Goal: Task Accomplishment & Management: Complete application form

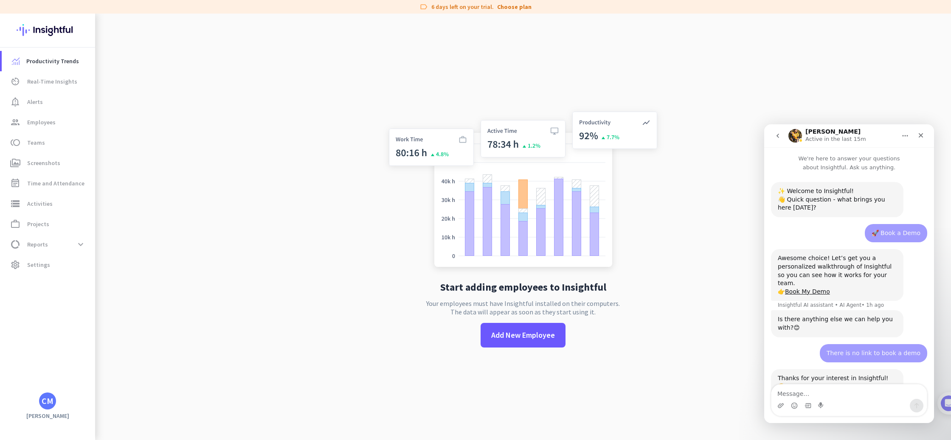
scroll to position [466, 0]
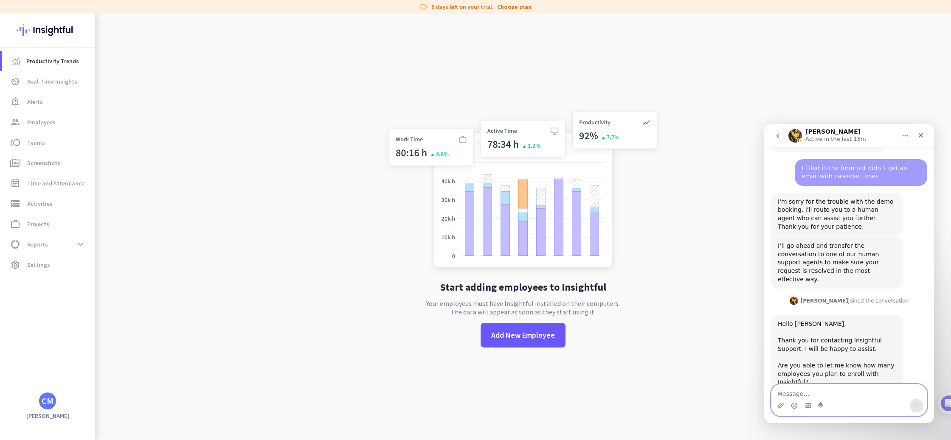
click at [828, 392] on textarea "Message…" at bounding box center [849, 392] width 155 height 14
type textarea "Hi there, I would be enrolling 3 employees"
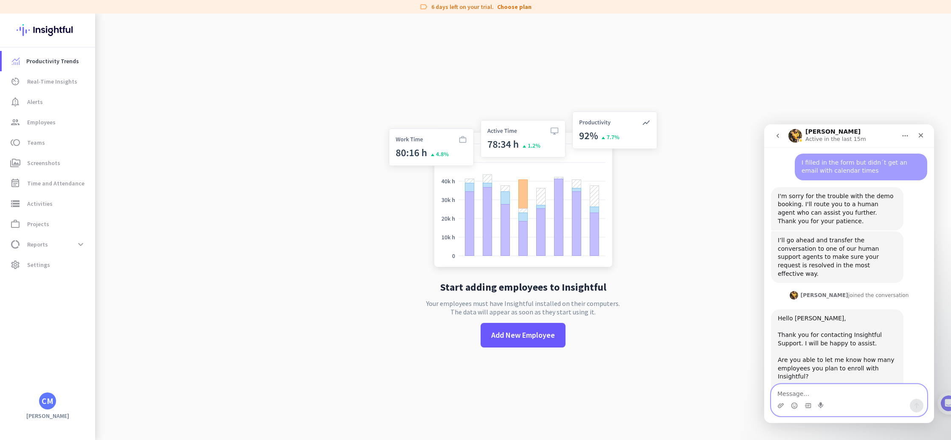
scroll to position [491, 0]
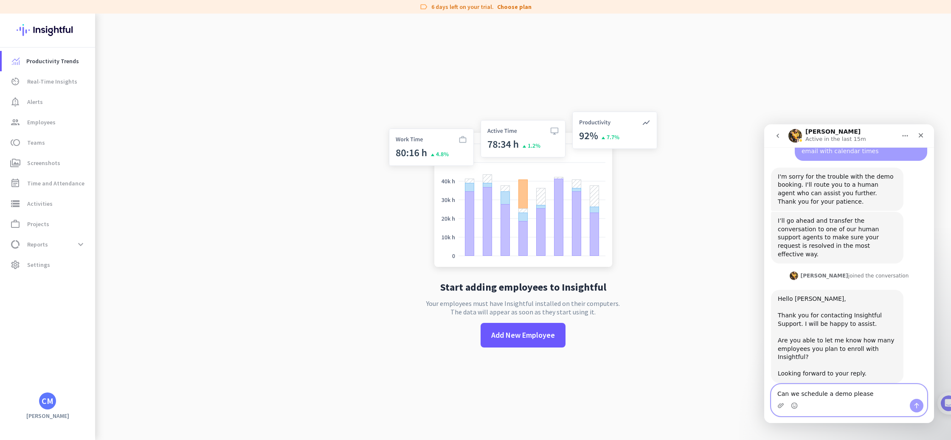
type textarea "Can we schedule a demo please?"
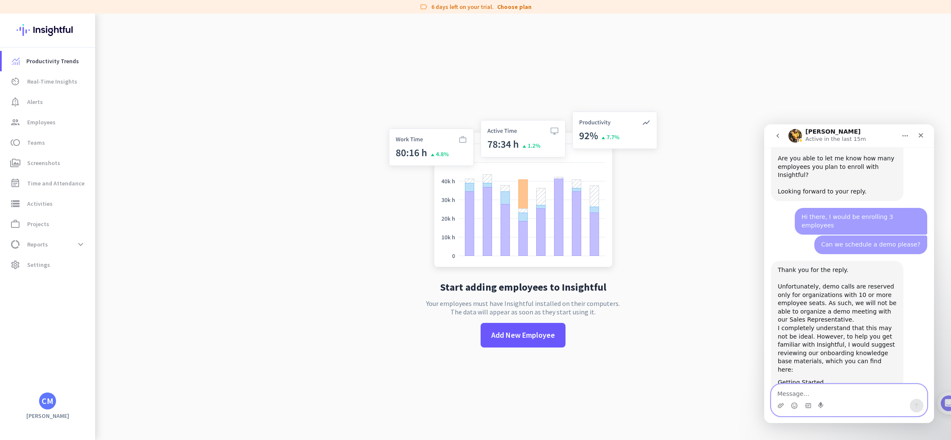
scroll to position [672, 0]
click at [801, 380] on link "Getting Started" at bounding box center [801, 383] width 46 height 7
click at [508, 335] on span "Add New Employee" at bounding box center [523, 335] width 64 height 11
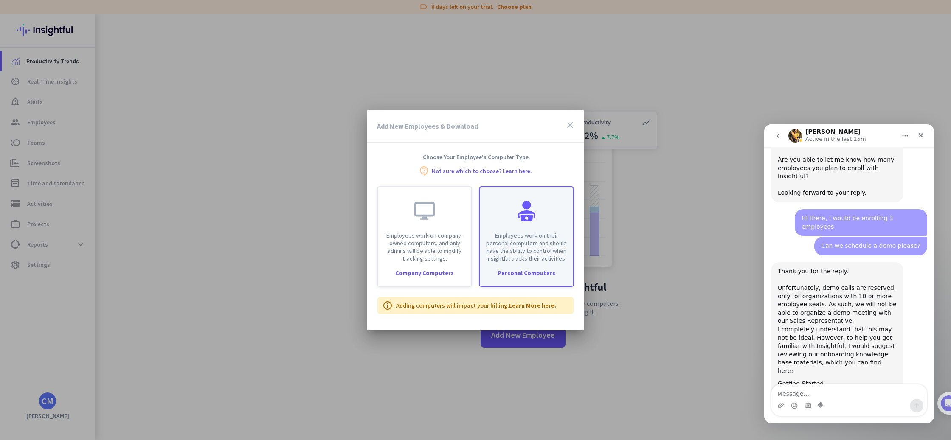
click at [506, 242] on p "Employees work on their personal computers and should have the ability to contr…" at bounding box center [526, 247] width 83 height 31
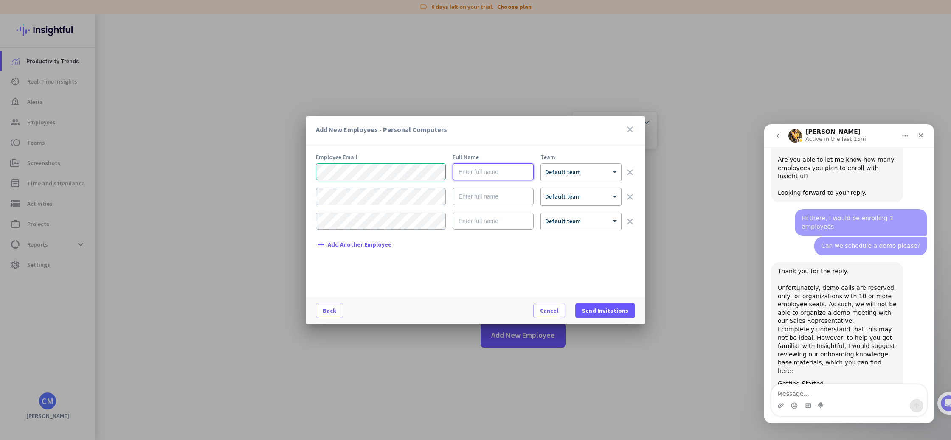
click at [498, 175] on input "text" at bounding box center [493, 171] width 81 height 17
type input "[PERSON_NAME]"
click at [606, 174] on div "× Default team" at bounding box center [576, 172] width 70 height 7
click at [581, 142] on div "Add New Employees - Personal Computers close" at bounding box center [476, 129] width 340 height 27
click at [603, 310] on span "Send Invitations" at bounding box center [605, 311] width 46 height 8
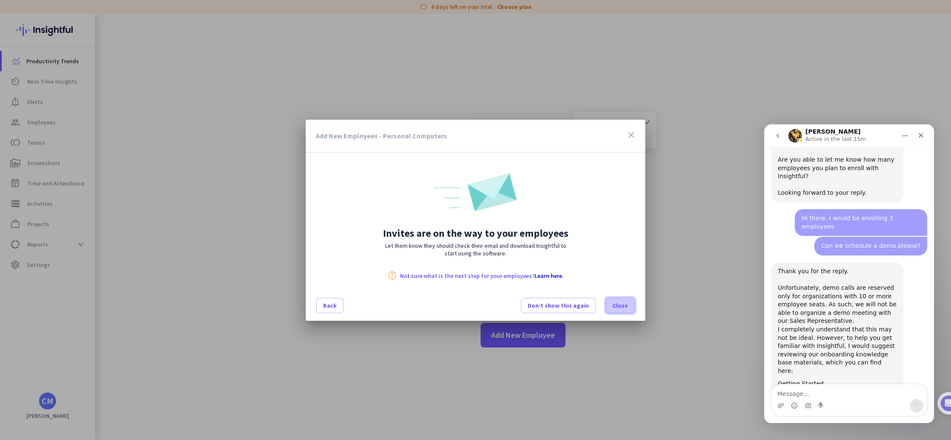
click at [618, 308] on span "Close" at bounding box center [620, 305] width 15 height 8
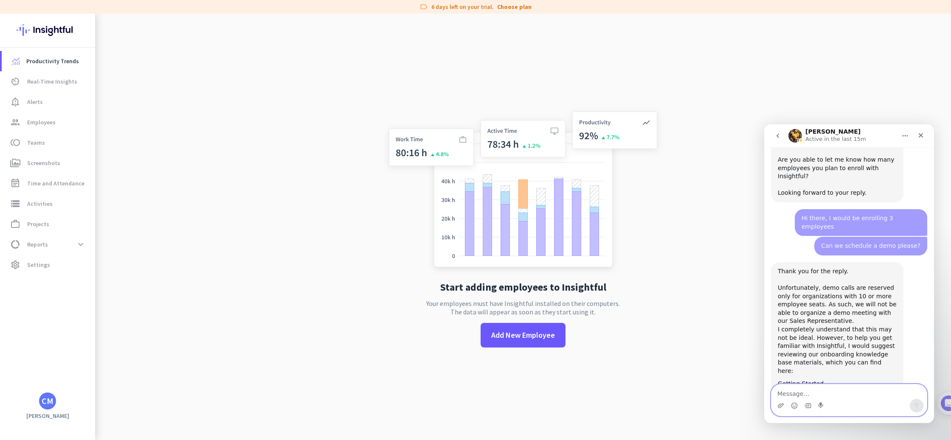
click at [808, 391] on textarea "Message…" at bounding box center [849, 392] width 155 height 14
type textarea "Not very nice, but ok."
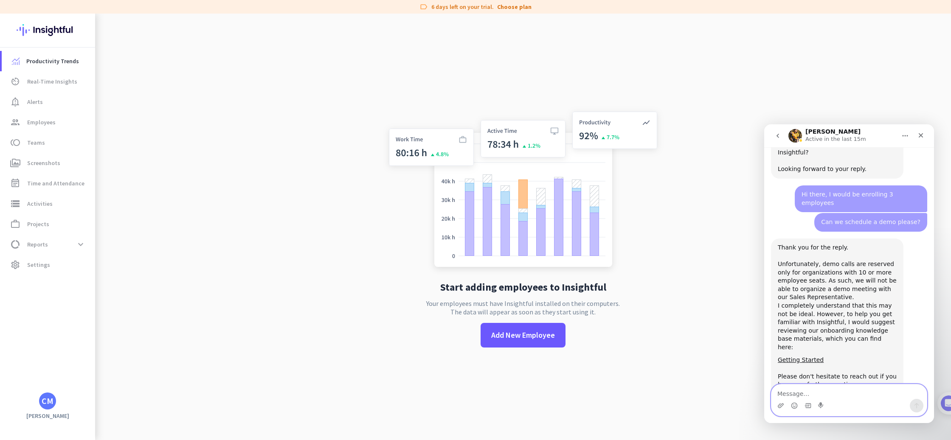
scroll to position [698, 0]
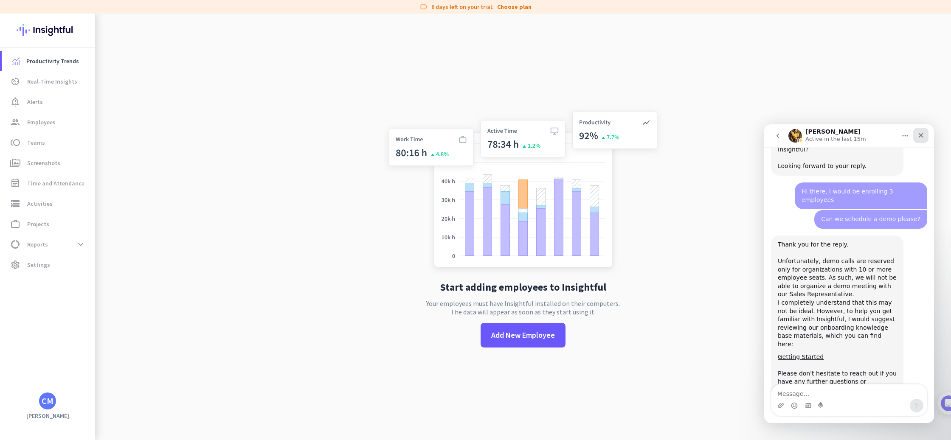
click at [919, 134] on icon "Close" at bounding box center [921, 135] width 7 height 7
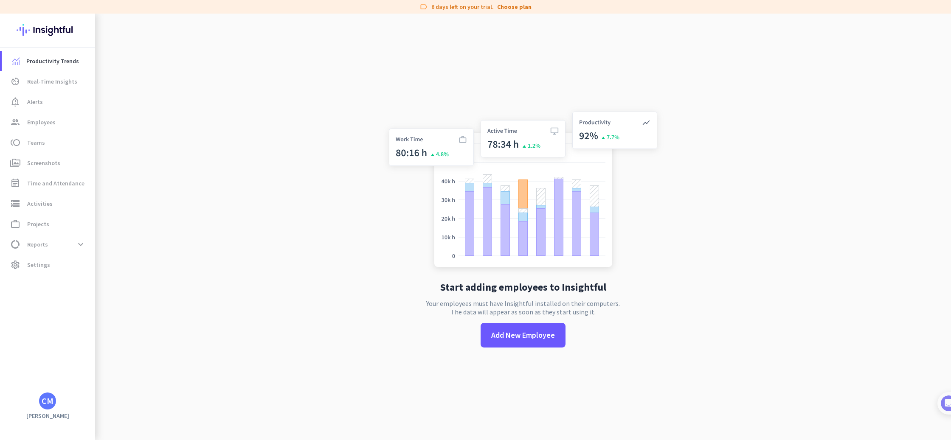
scroll to position [690, 0]
